Goal: Navigation & Orientation: Understand site structure

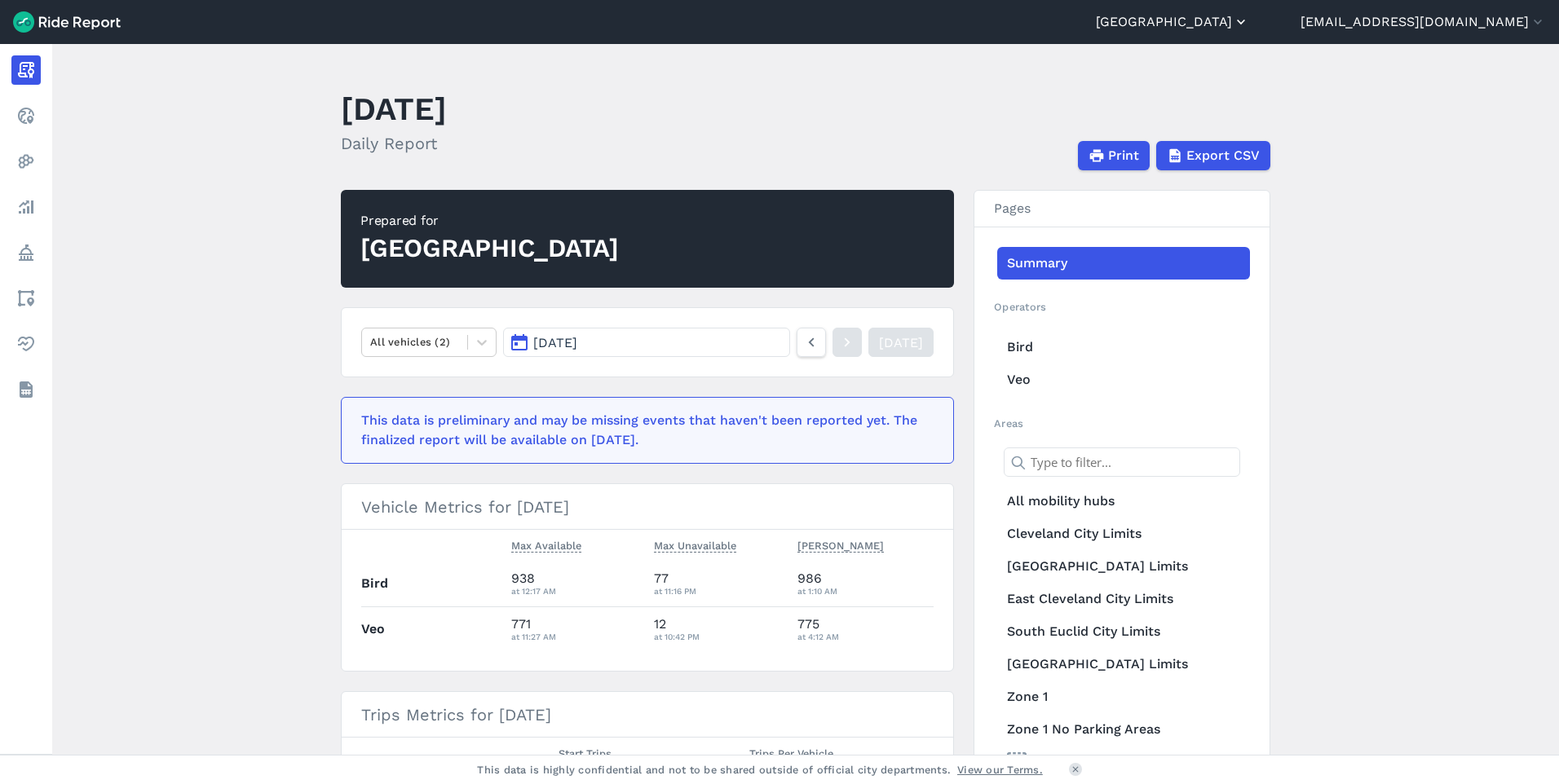
click at [1231, 24] on button "[GEOGRAPHIC_DATA]" at bounding box center [1172, 21] width 153 height 20
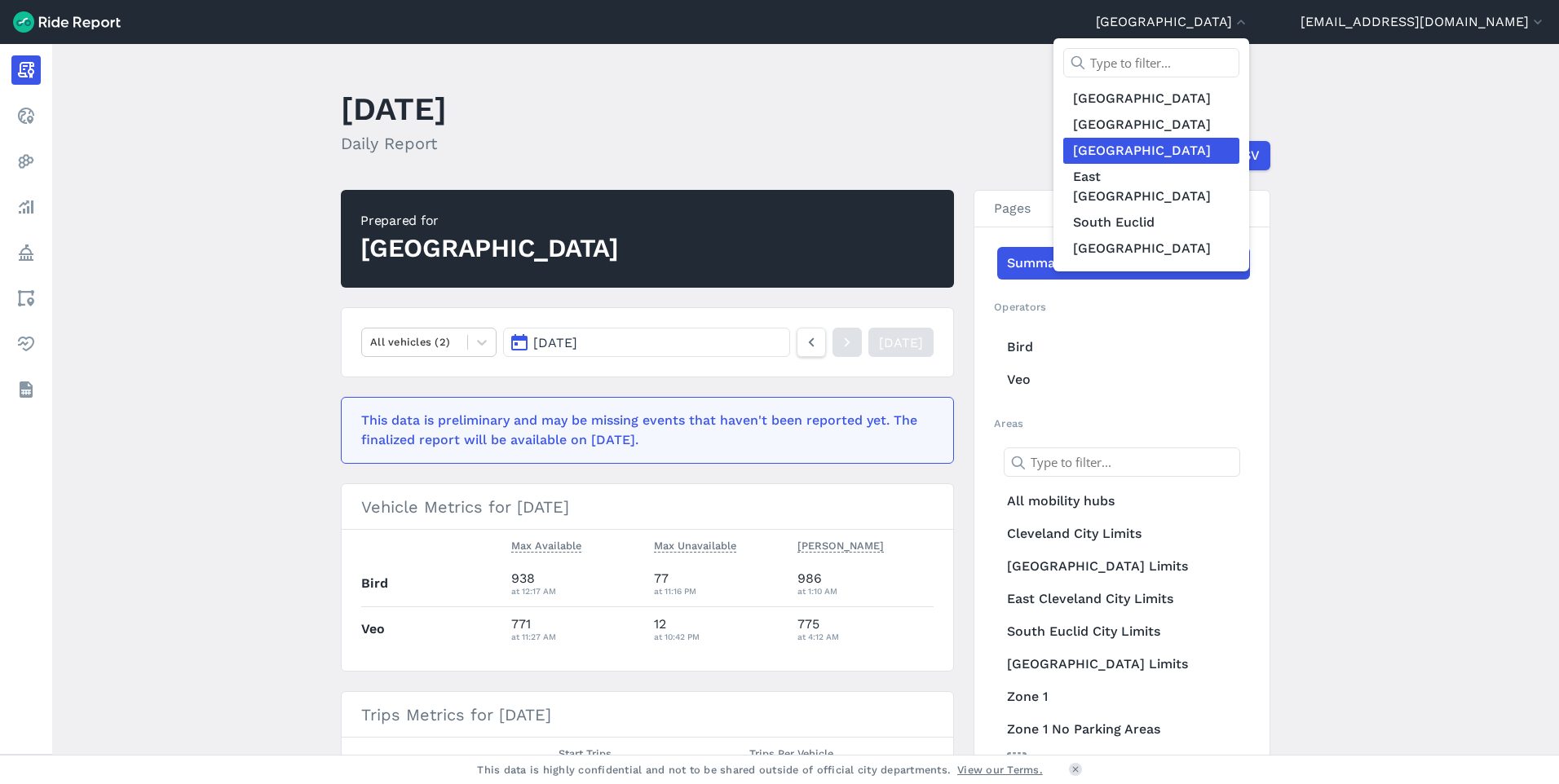
click at [1148, 158] on link "[GEOGRAPHIC_DATA]" at bounding box center [1151, 151] width 176 height 26
click at [1379, 169] on div at bounding box center [780, 392] width 1559 height 784
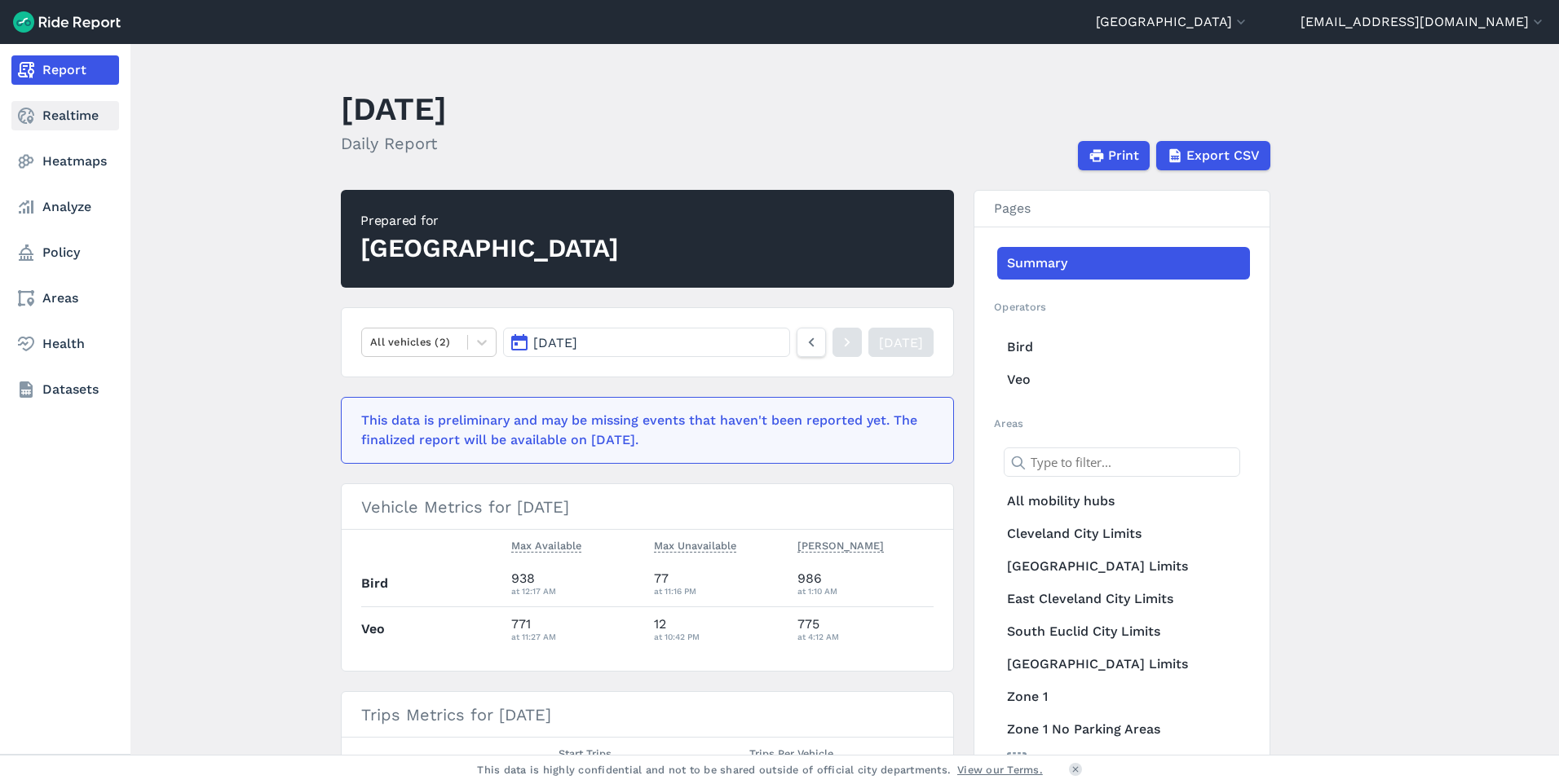
click at [72, 107] on link "Realtime" at bounding box center [65, 116] width 108 height 30
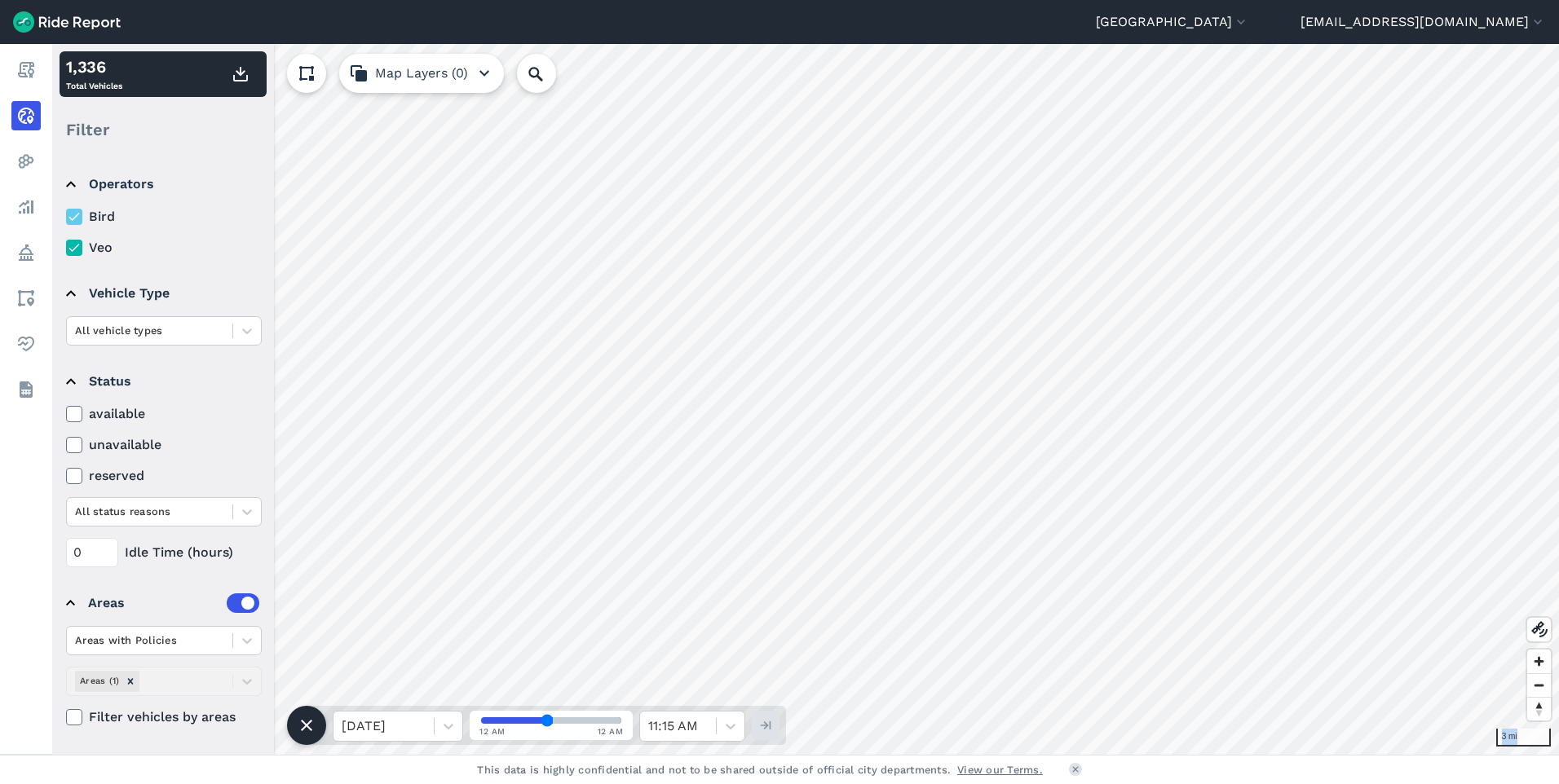
click at [1062, 408] on div "3 mi 1,336 Total Vehicles Filter Operators Bird Veo Vehicle Type All vehicle ty…" at bounding box center [806, 399] width 1507 height 711
click at [233, 334] on span at bounding box center [233, 331] width 1 height 15
click at [193, 281] on summary "Vehicle Type" at bounding box center [163, 293] width 193 height 46
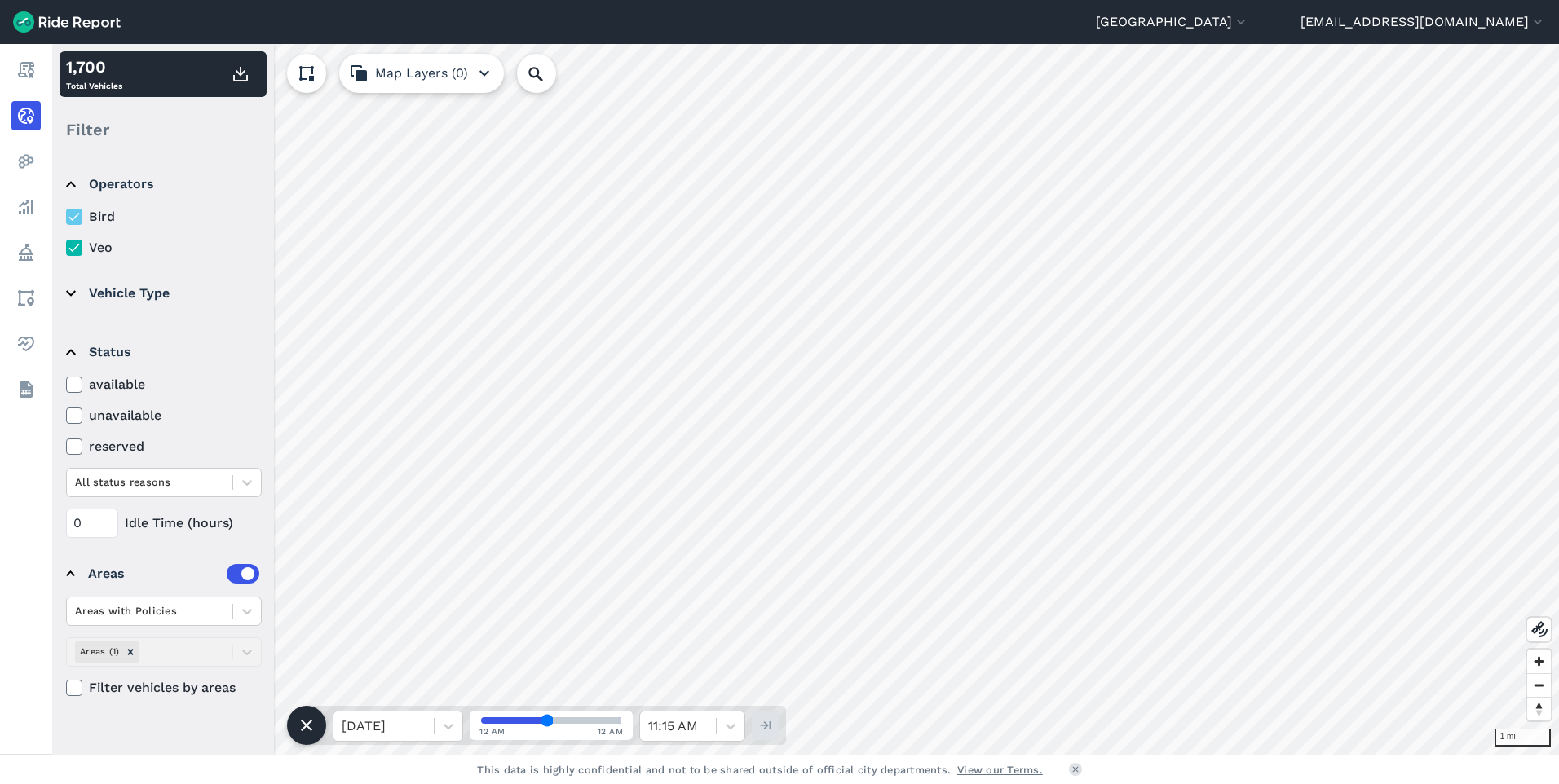
click at [75, 216] on icon at bounding box center [74, 217] width 15 height 17
click at [66, 216] on input "Bird" at bounding box center [66, 212] width 0 height 10
click at [74, 216] on icon at bounding box center [74, 217] width 15 height 17
click at [66, 216] on input "Bird" at bounding box center [66, 212] width 0 height 10
click at [68, 252] on icon at bounding box center [74, 248] width 15 height 17
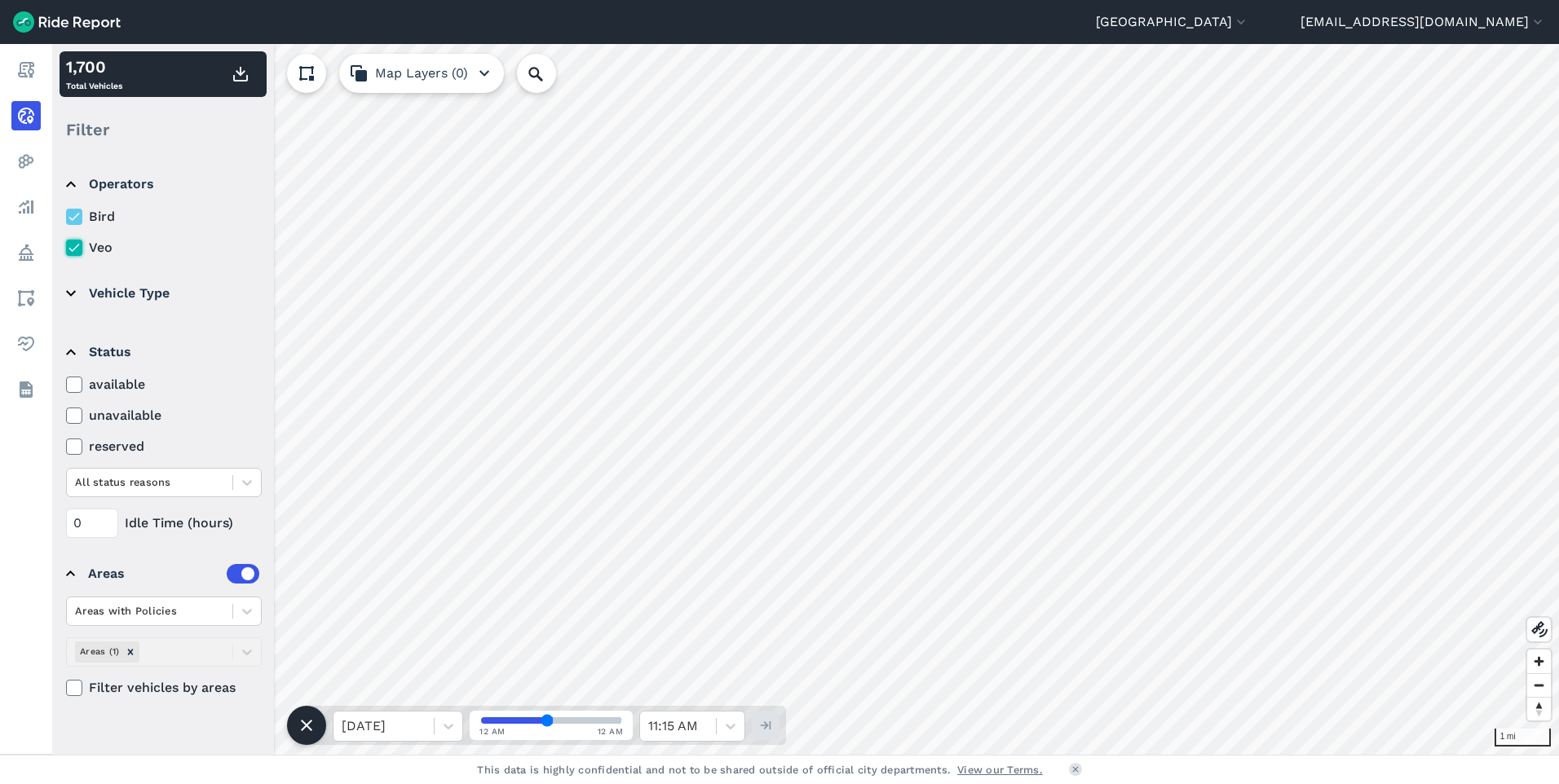
click at [66, 248] on input "Veo" at bounding box center [66, 243] width 0 height 10
click at [68, 252] on icon at bounding box center [74, 248] width 15 height 17
click at [66, 248] on input "Veo" at bounding box center [66, 243] width 0 height 10
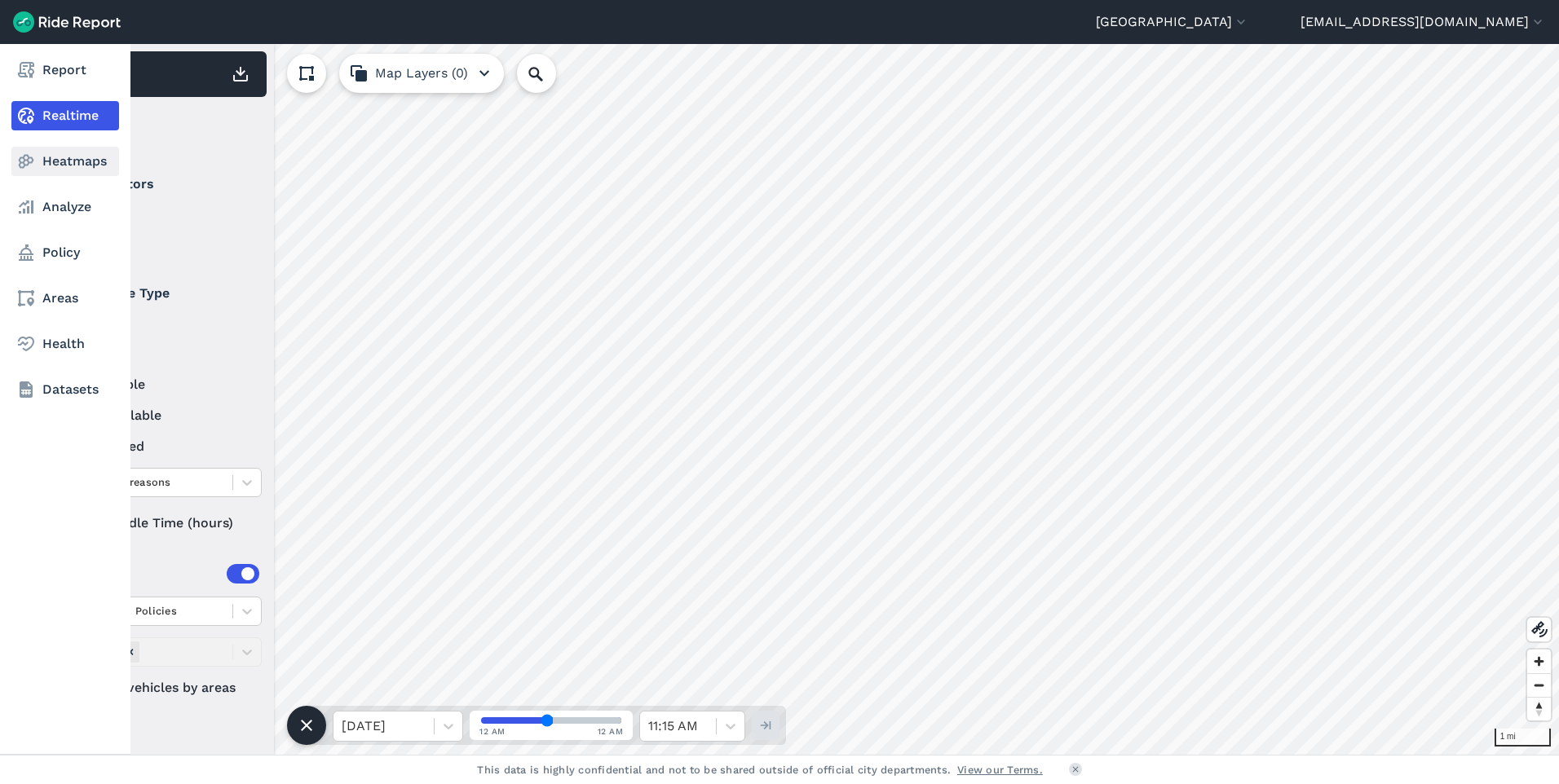
click at [96, 162] on link "Heatmaps" at bounding box center [65, 162] width 108 height 30
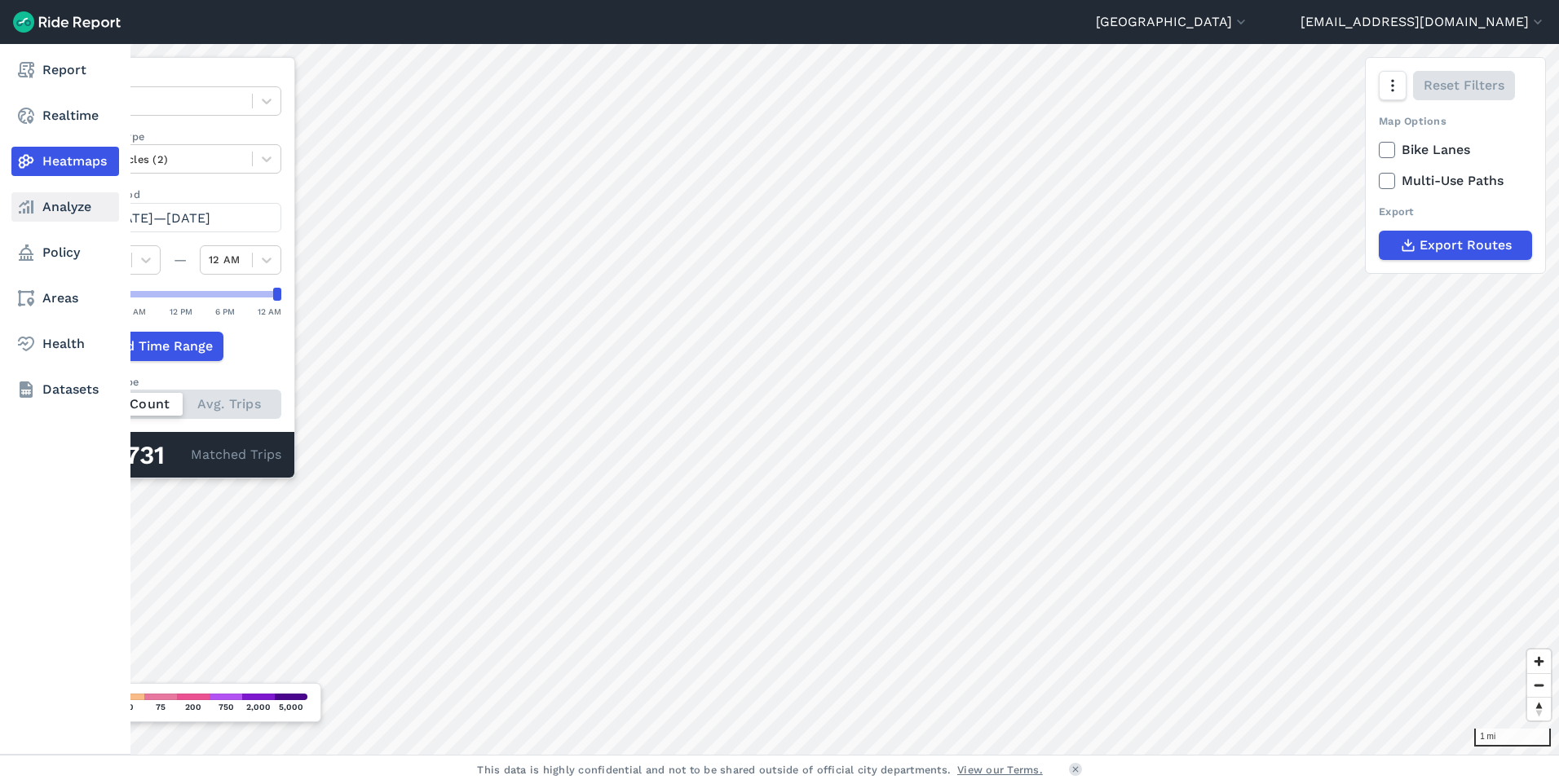
click at [93, 211] on link "Analyze" at bounding box center [65, 207] width 108 height 30
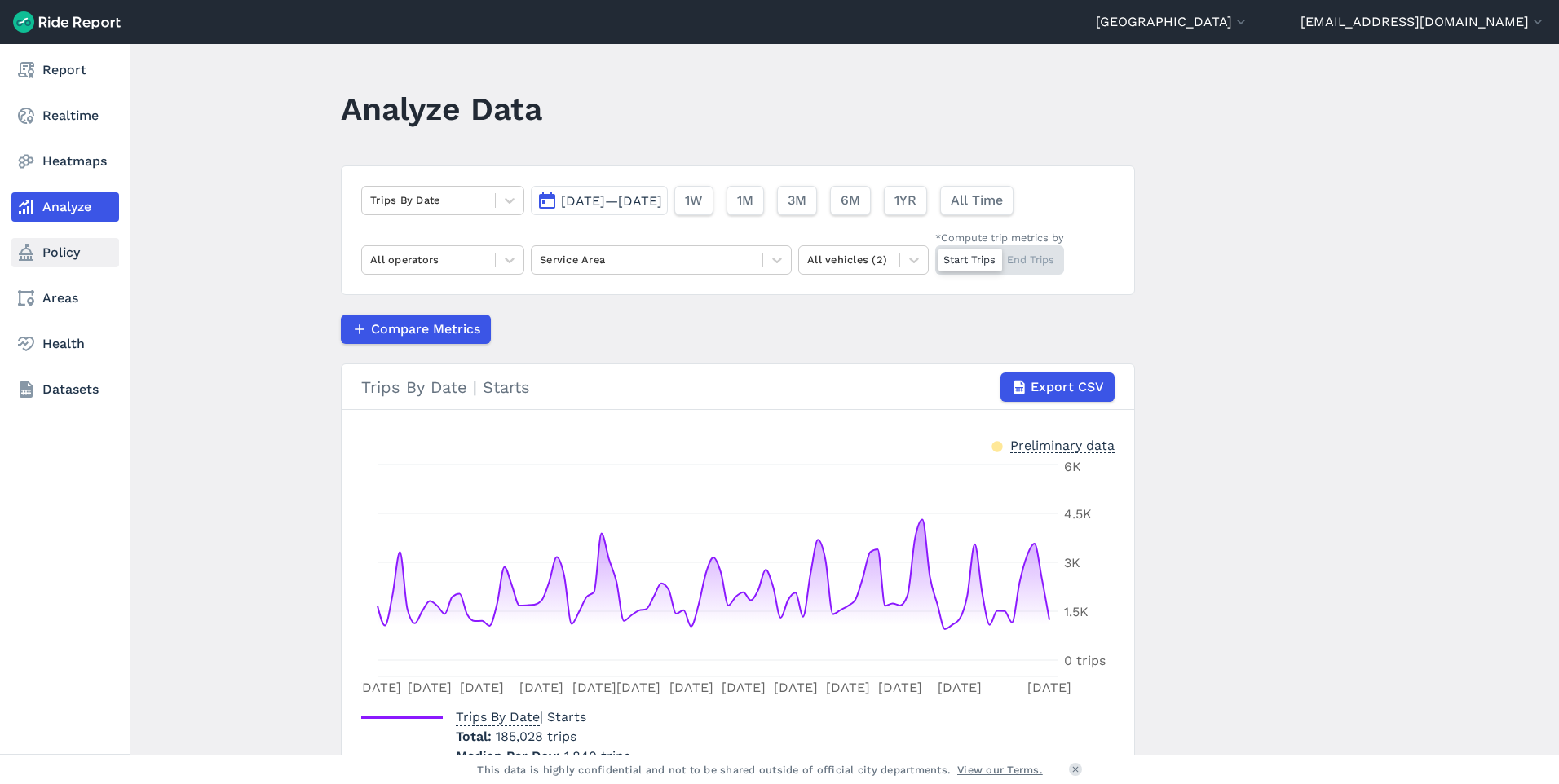
click at [66, 251] on link "Policy" at bounding box center [65, 253] width 108 height 30
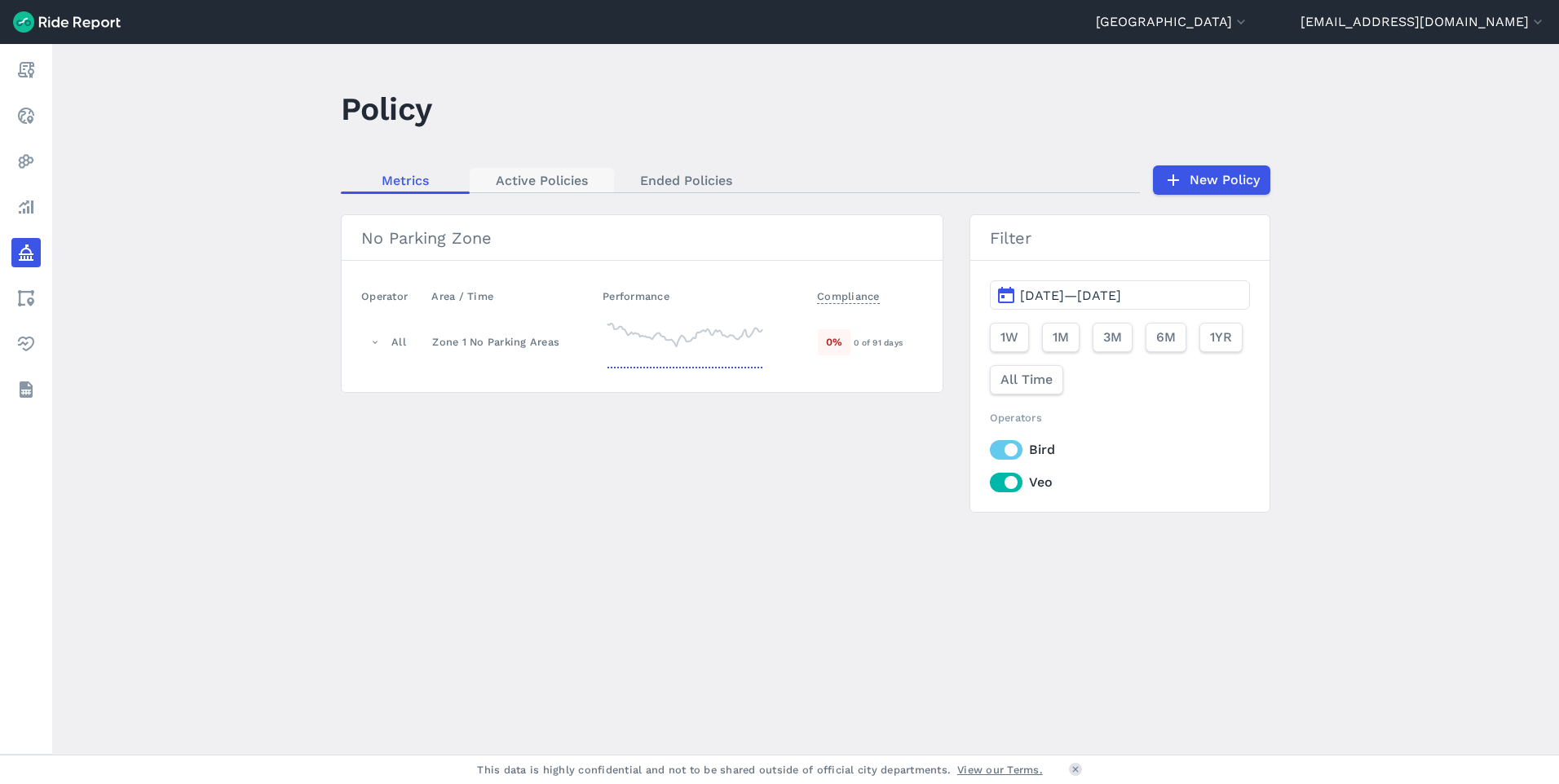
click at [569, 185] on link "Active Policies" at bounding box center [541, 180] width 144 height 24
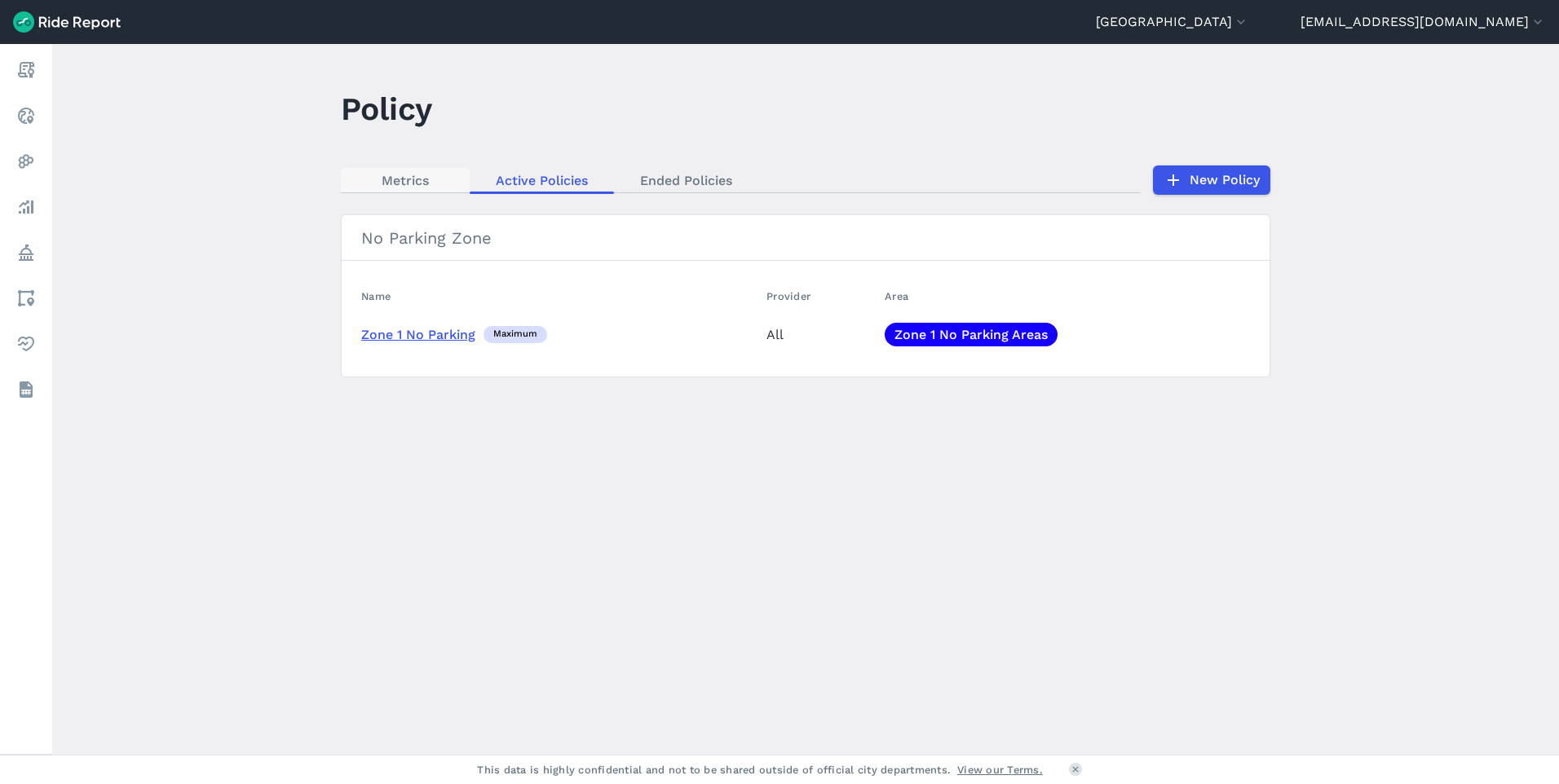
click at [411, 182] on link "Metrics" at bounding box center [405, 180] width 129 height 24
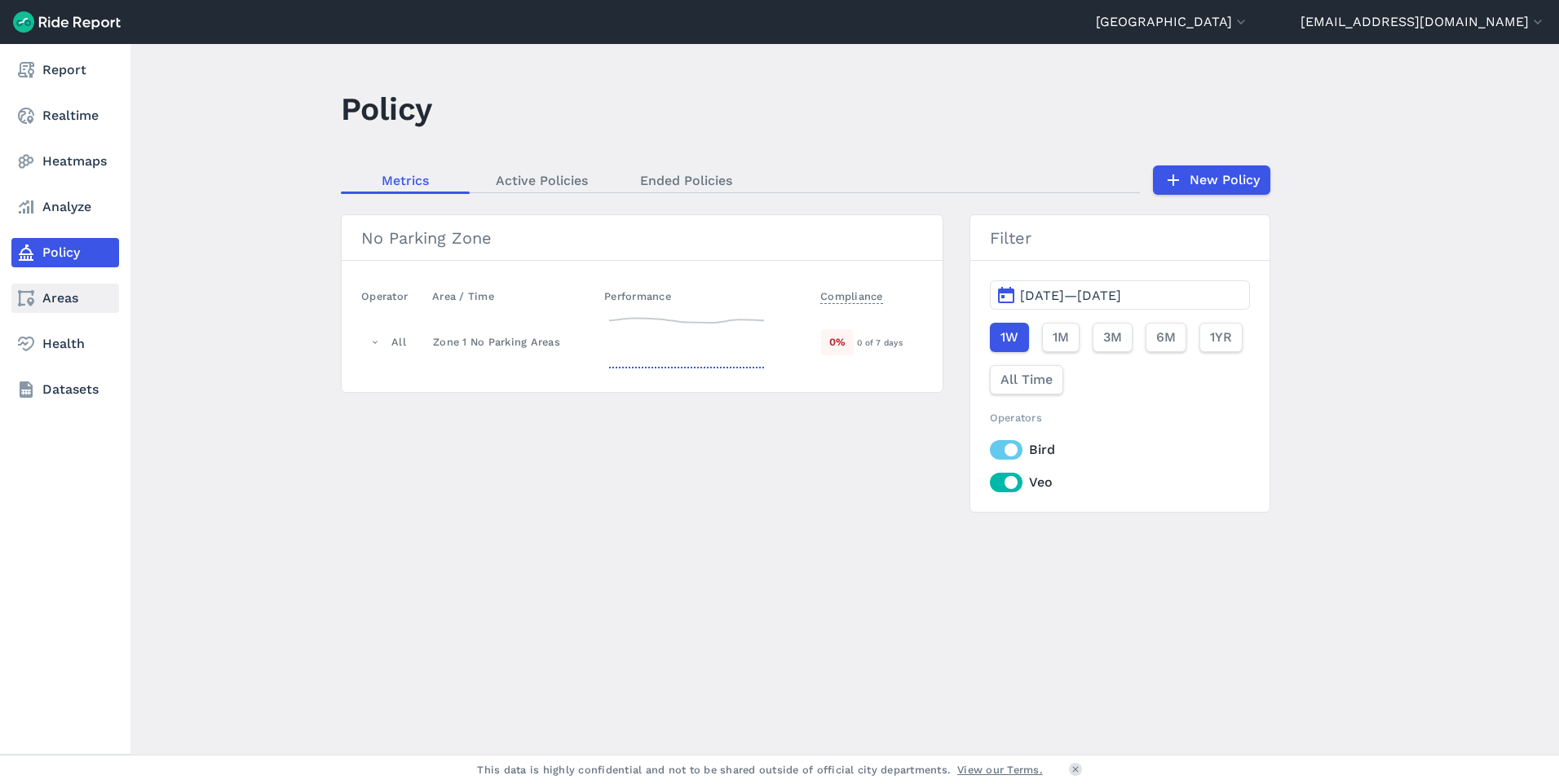
click at [87, 299] on link "Areas" at bounding box center [65, 299] width 108 height 30
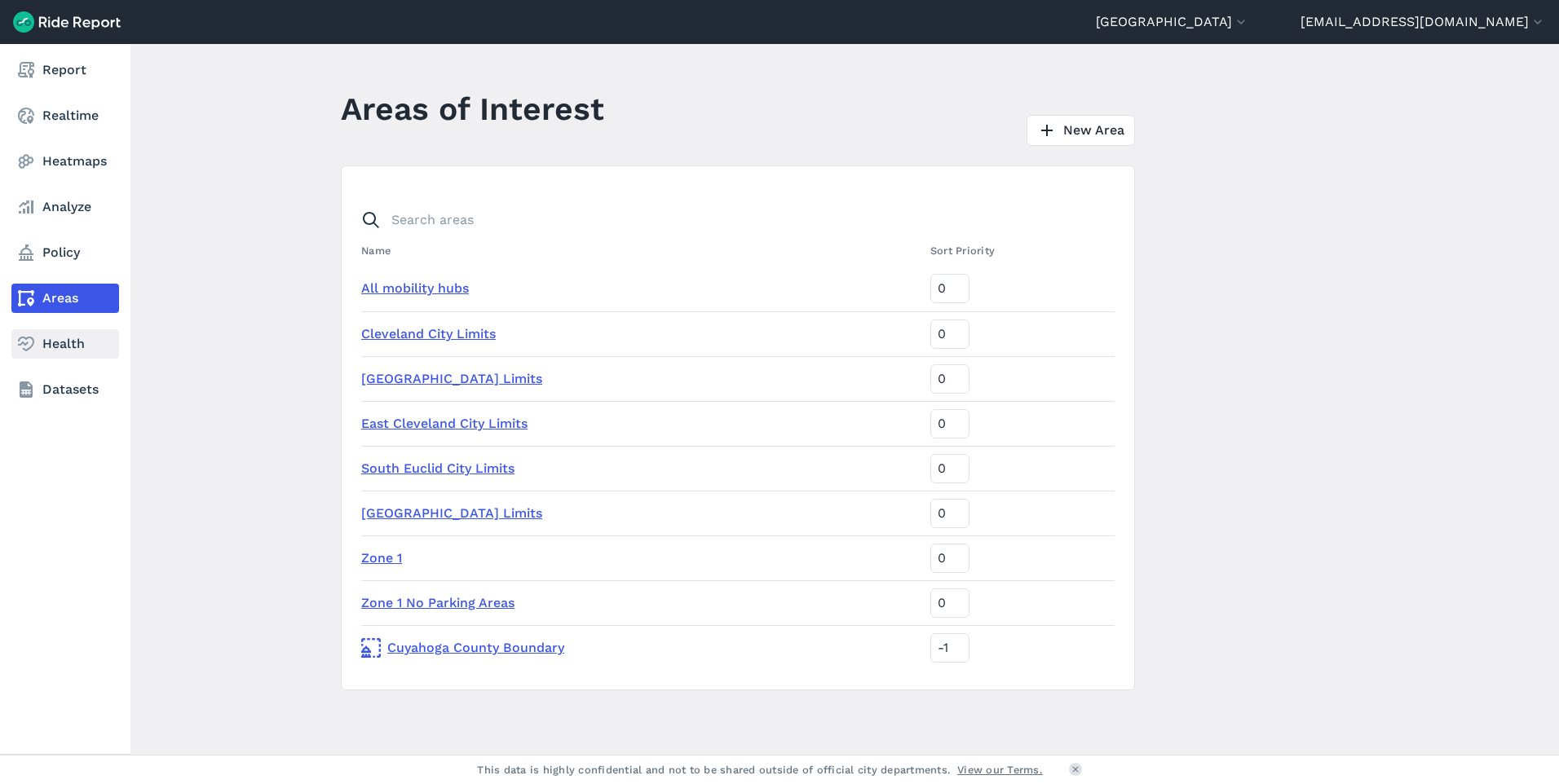
click at [83, 343] on link "Health" at bounding box center [65, 344] width 108 height 30
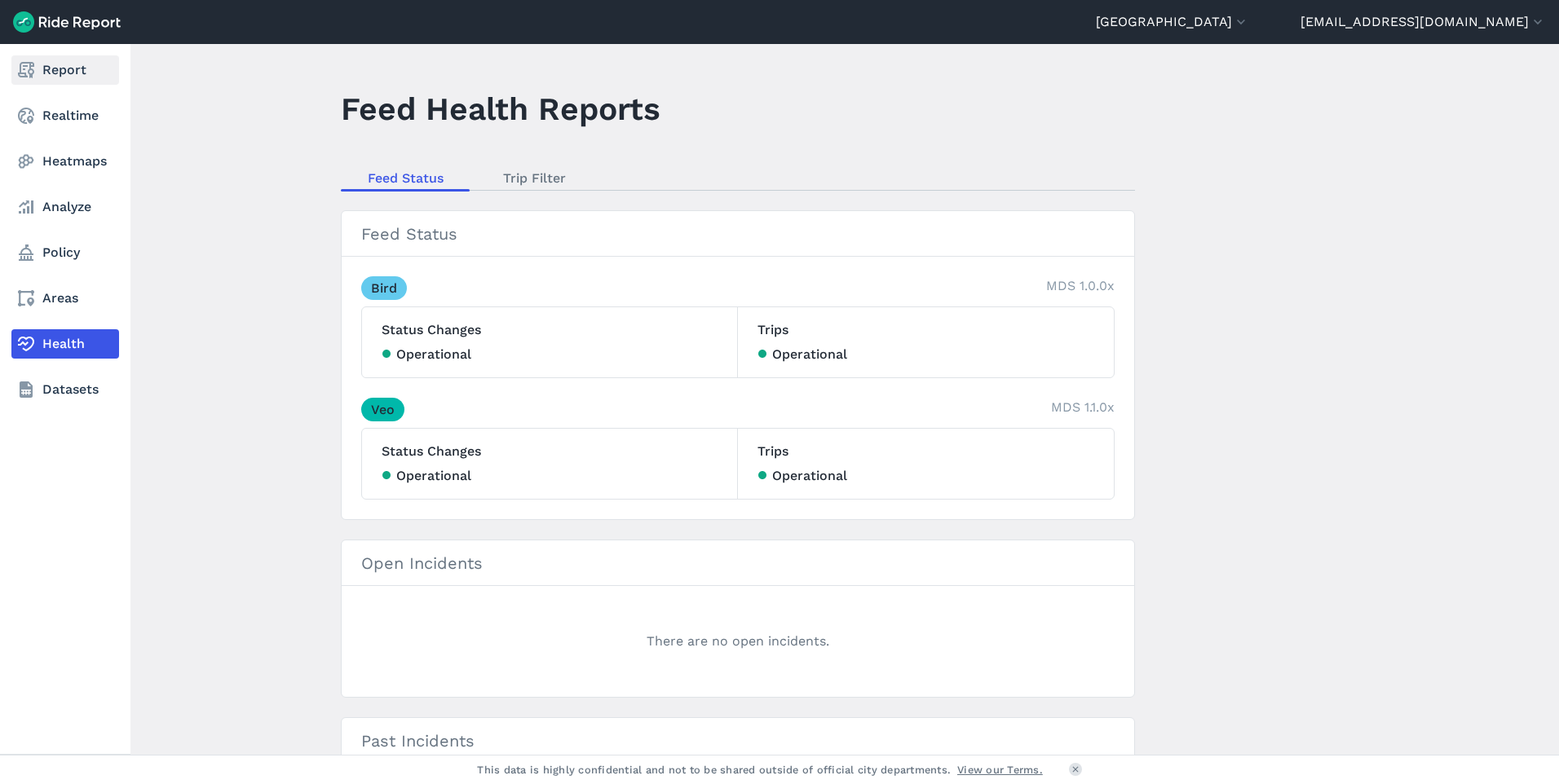
click at [70, 76] on link "Report" at bounding box center [65, 71] width 108 height 30
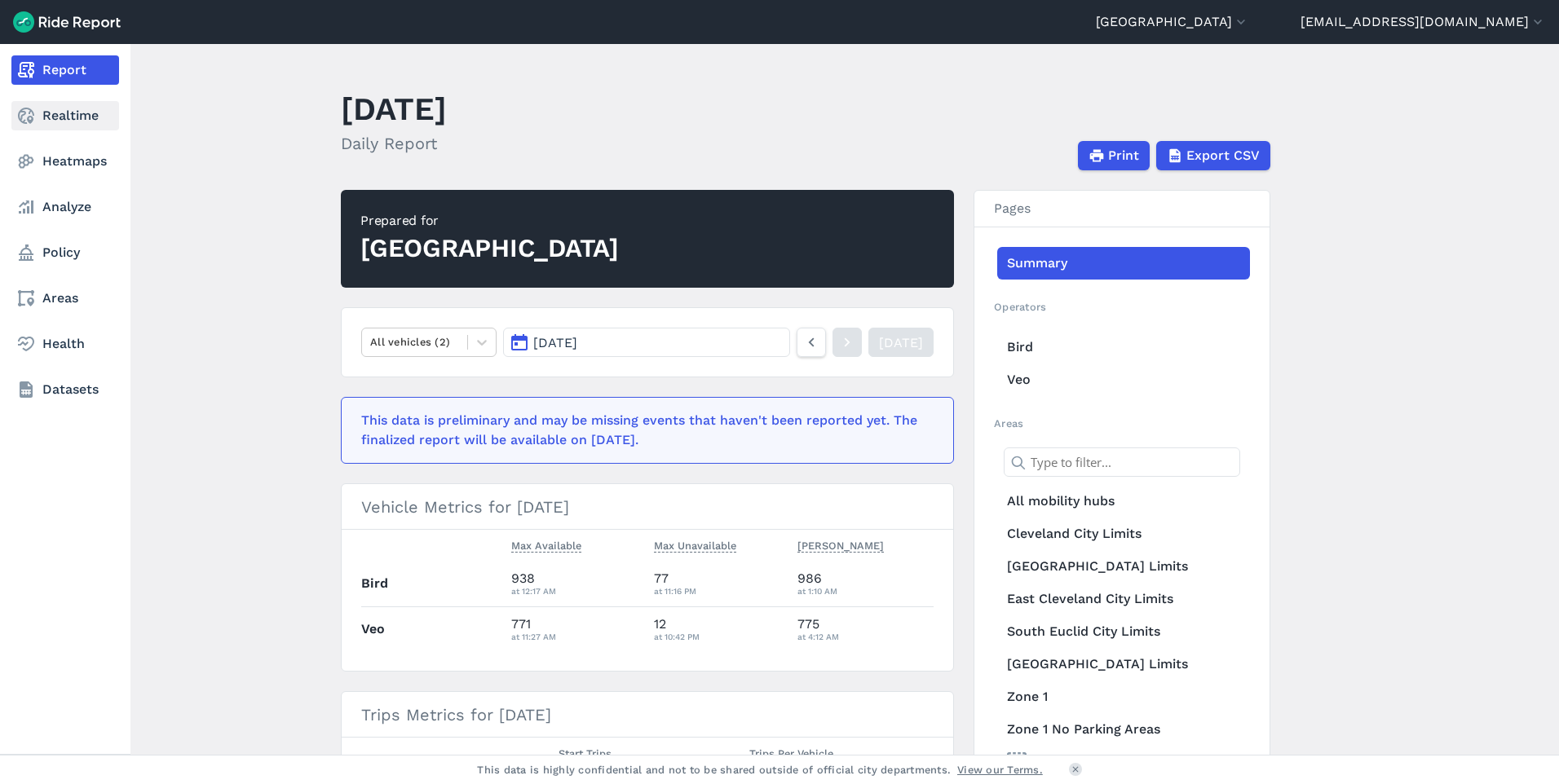
click at [80, 127] on link "Realtime" at bounding box center [65, 116] width 108 height 30
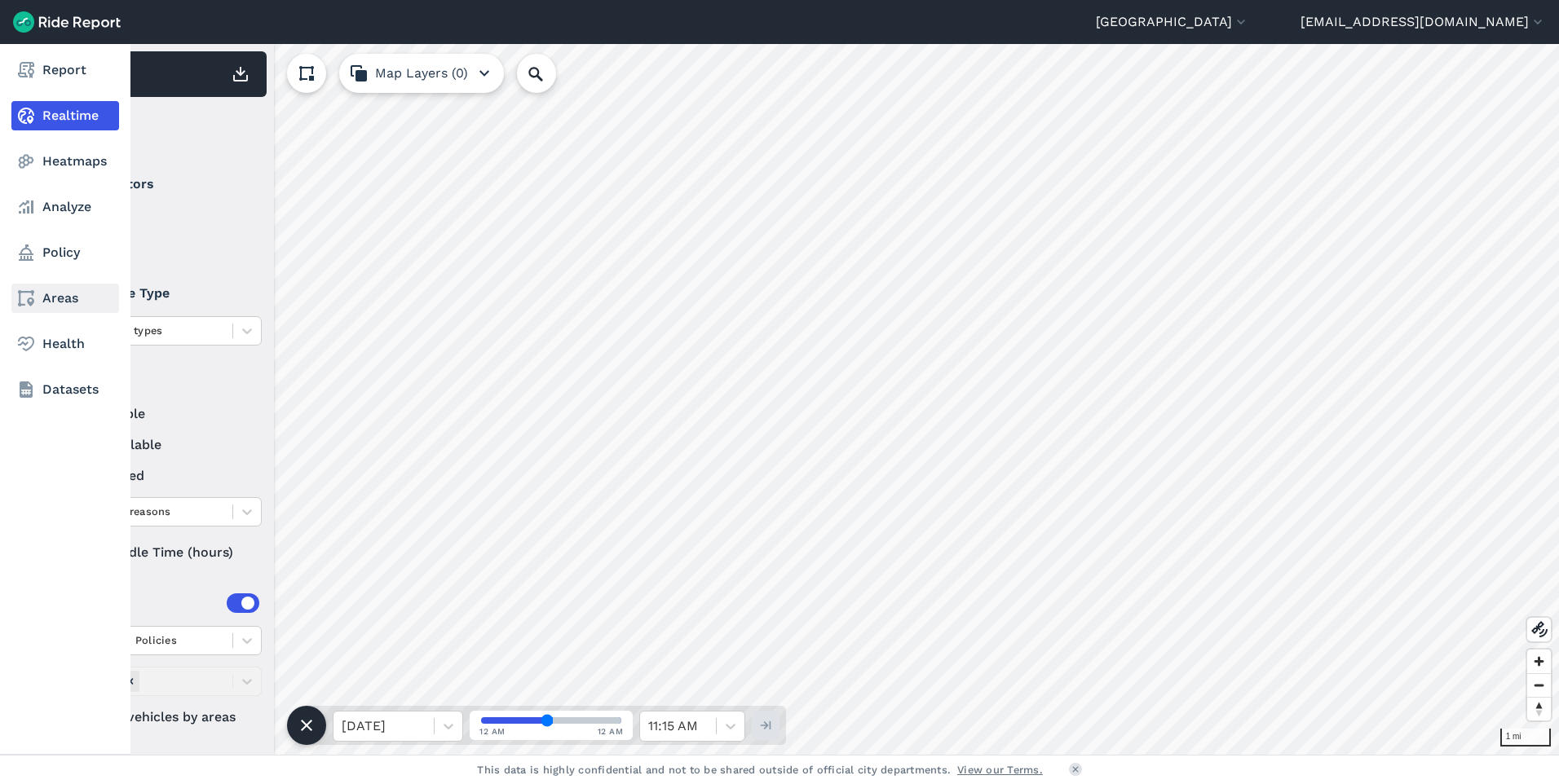
click at [96, 301] on link "Areas" at bounding box center [65, 299] width 108 height 30
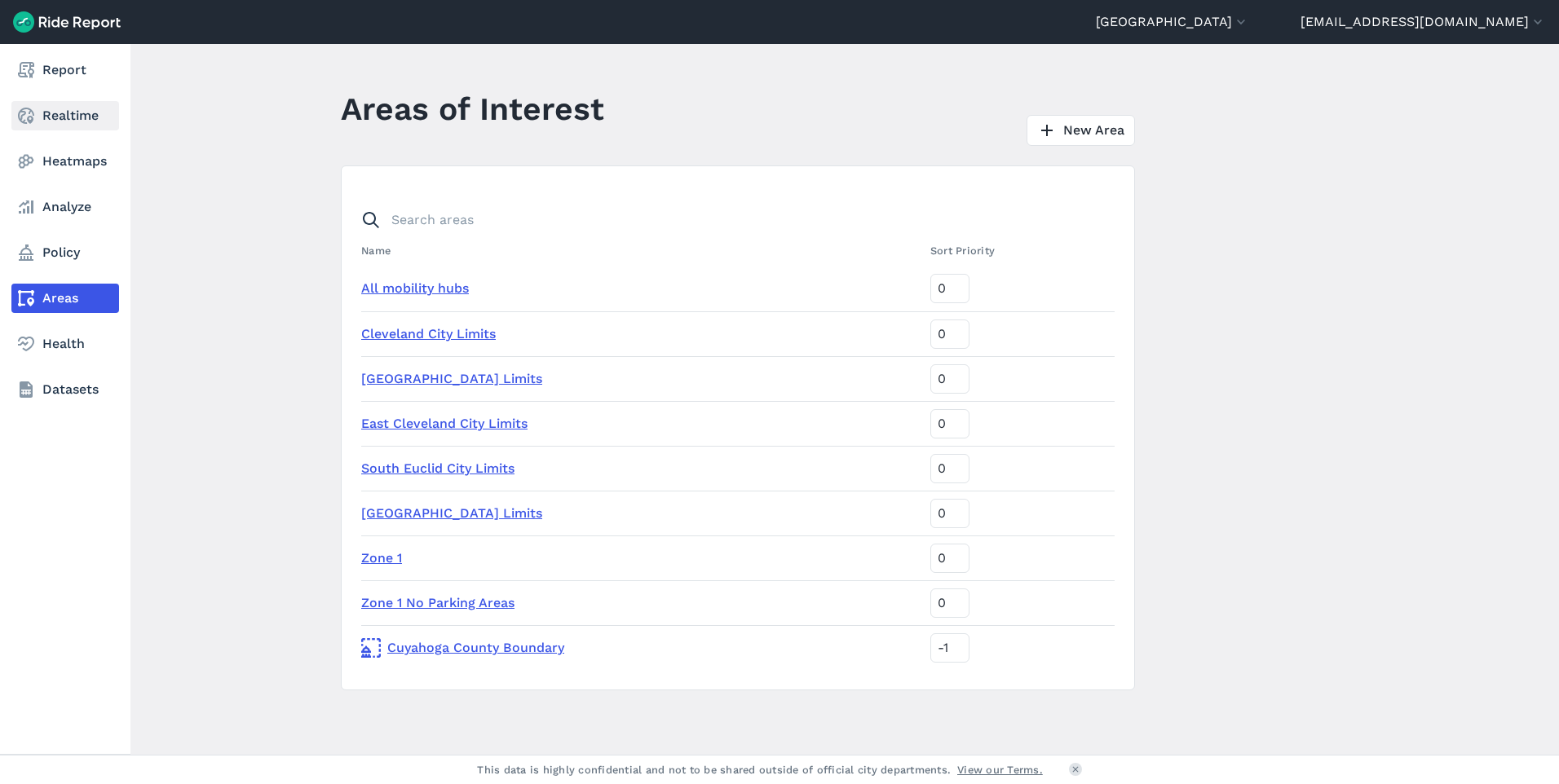
click at [70, 115] on link "Realtime" at bounding box center [65, 116] width 108 height 30
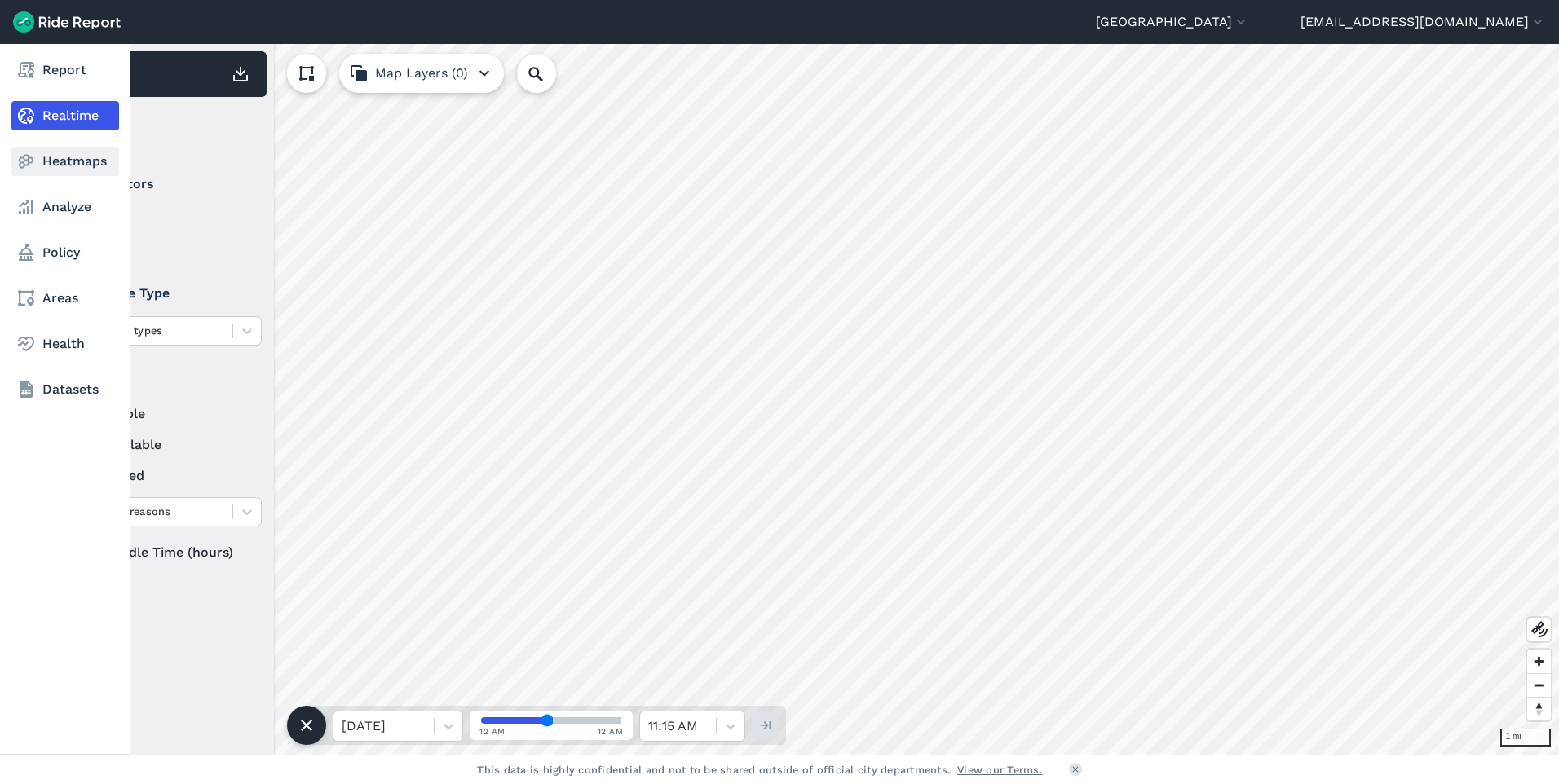
click at [68, 147] on link "Heatmaps" at bounding box center [65, 162] width 108 height 30
